Goal: Information Seeking & Learning: Check status

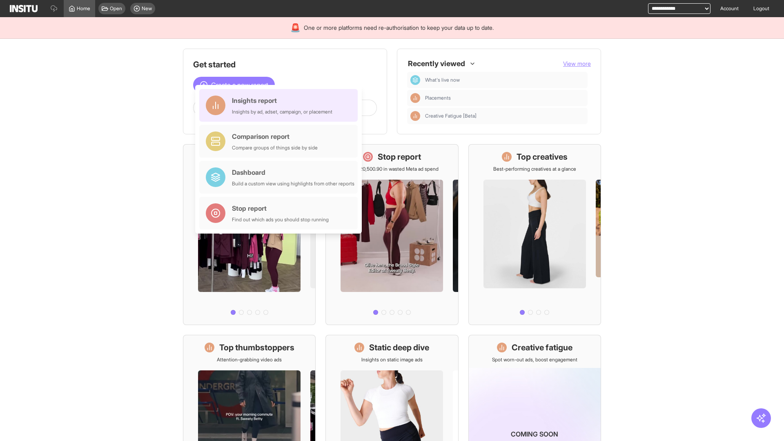
click at [281, 105] on div "Insights report Insights by ad, adset, campaign, or placement" at bounding box center [282, 106] width 100 height 20
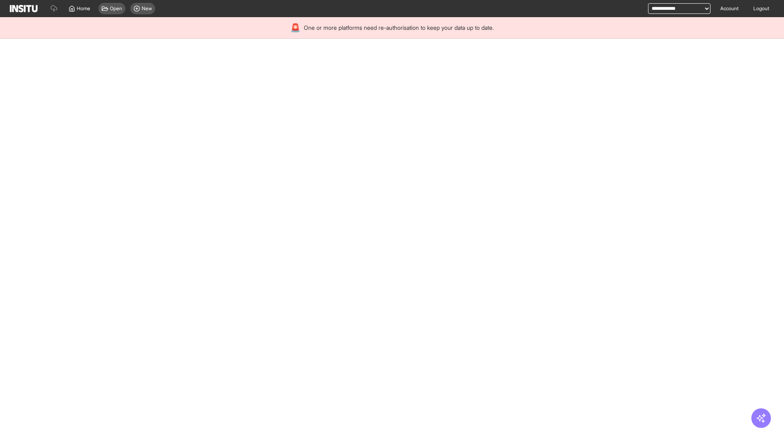
select select "**"
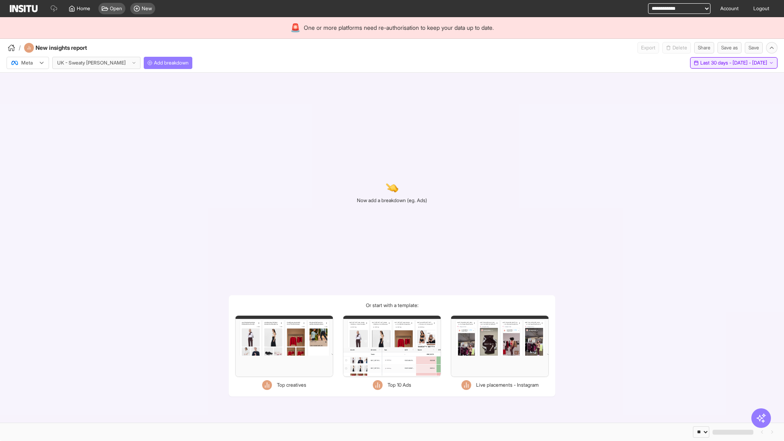
click at [715, 63] on span "Last 30 days - [DATE] - [DATE]" at bounding box center [733, 63] width 67 height 7
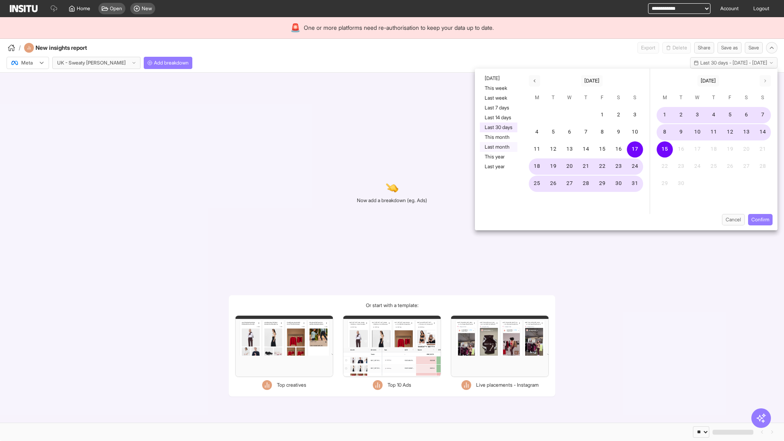
click at [498, 147] on button "Last month" at bounding box center [499, 147] width 38 height 10
